Goal: Find specific page/section: Find specific page/section

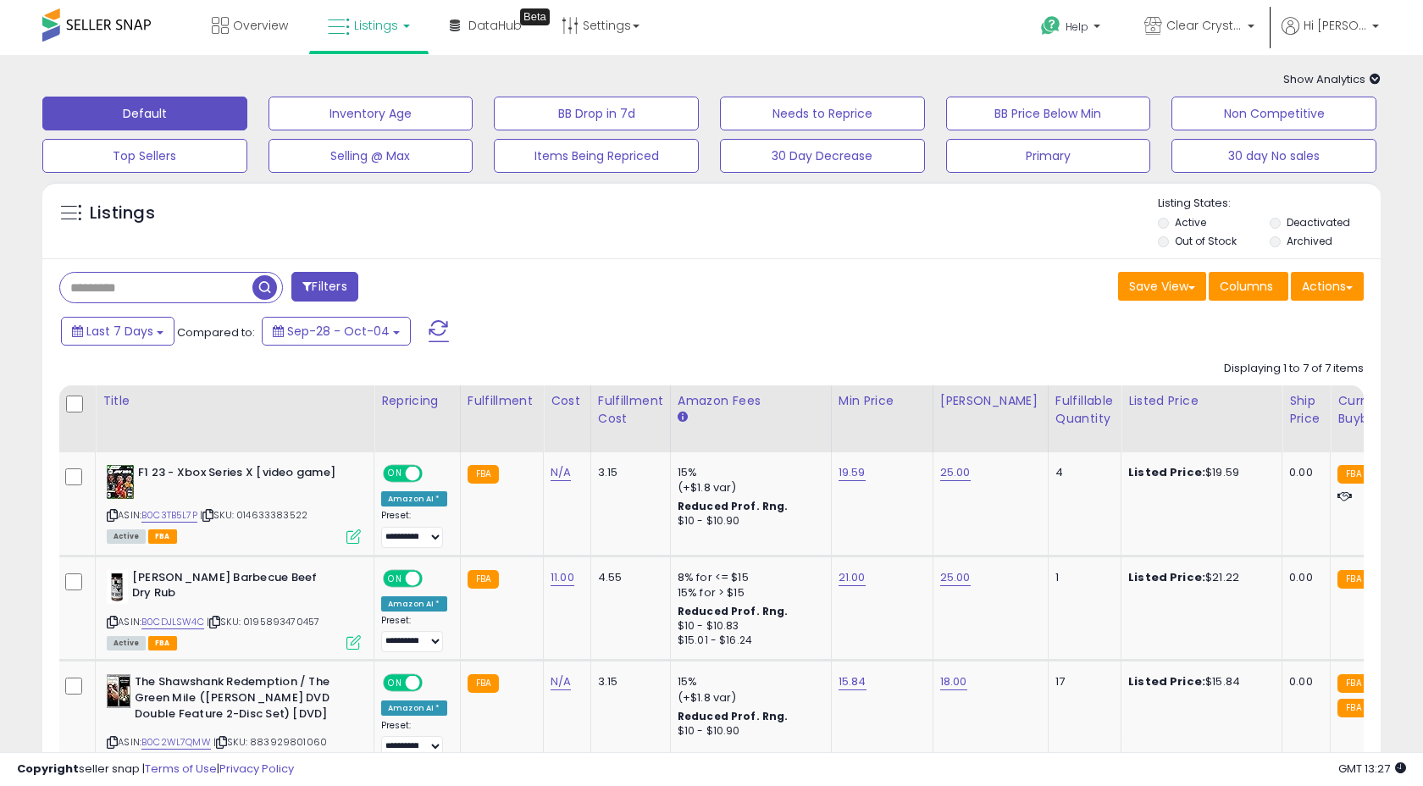
click at [403, 25] on b at bounding box center [406, 26] width 7 height 3
click at [375, 136] on icon at bounding box center [384, 148] width 89 height 25
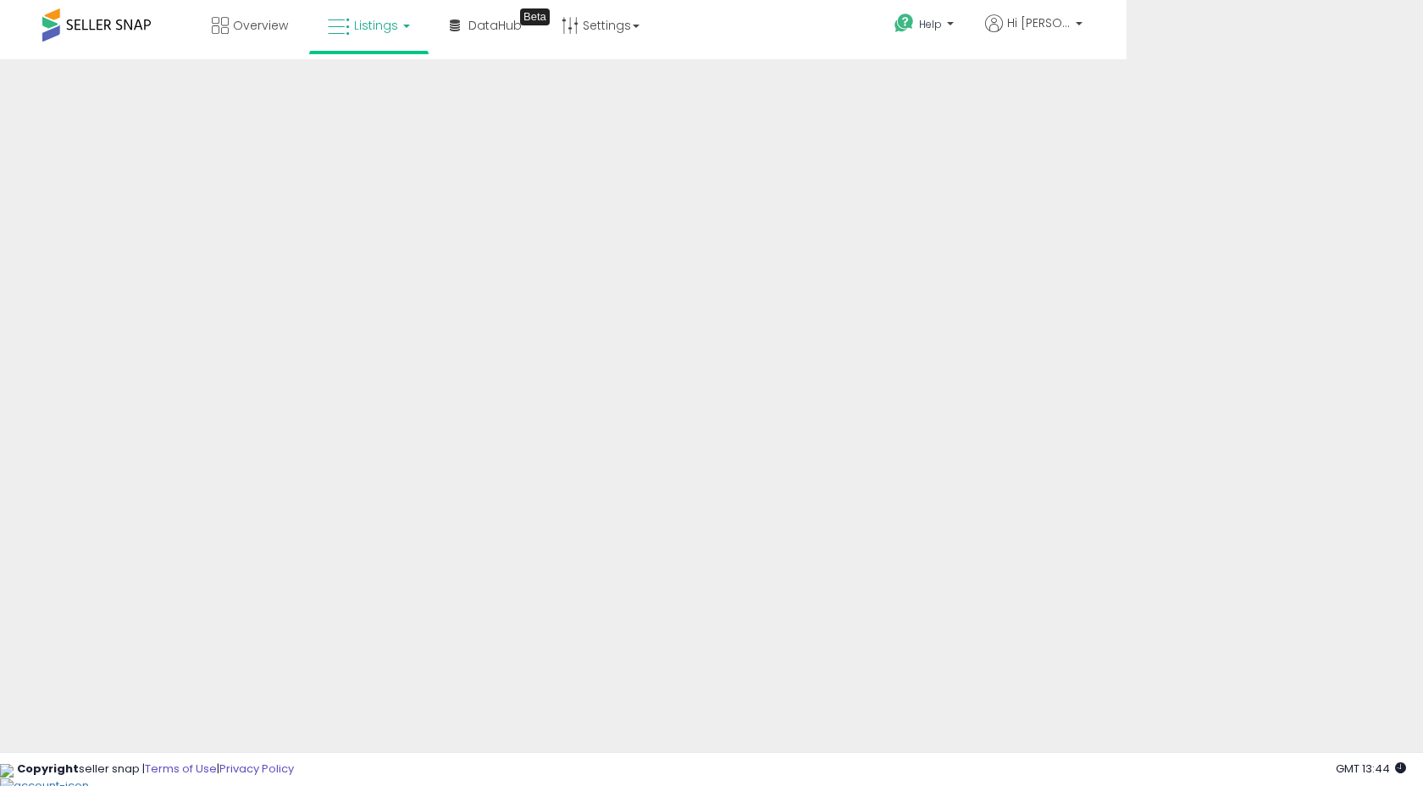
click at [297, 763] on link at bounding box center [297, 763] width 0 height 0
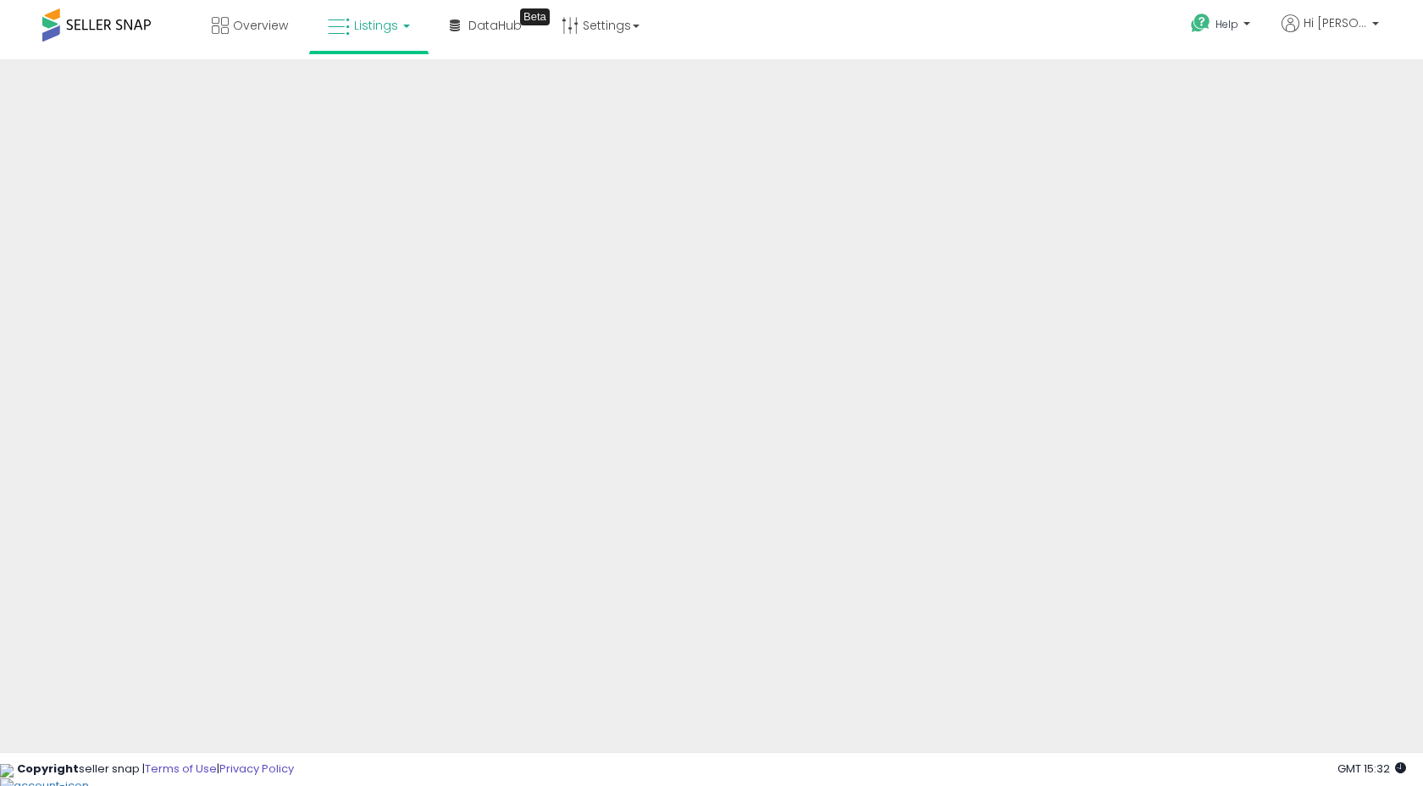
click at [383, 30] on span "Listings" at bounding box center [376, 25] width 44 height 17
click at [378, 65] on li at bounding box center [381, 88] width 142 height 60
click at [405, 26] on b at bounding box center [406, 26] width 7 height 3
